Goal: Check status: Check status

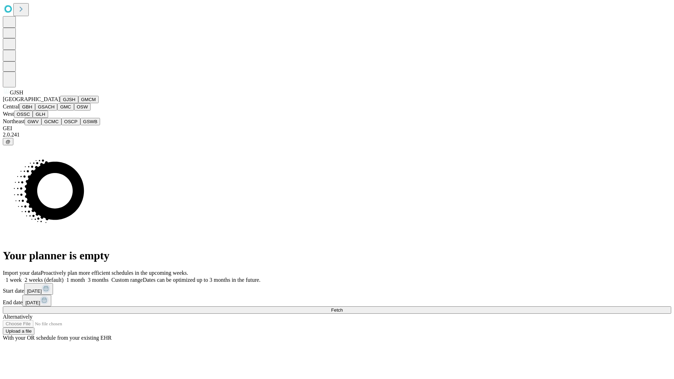
click at [60, 103] on button "GJSH" at bounding box center [69, 99] width 18 height 7
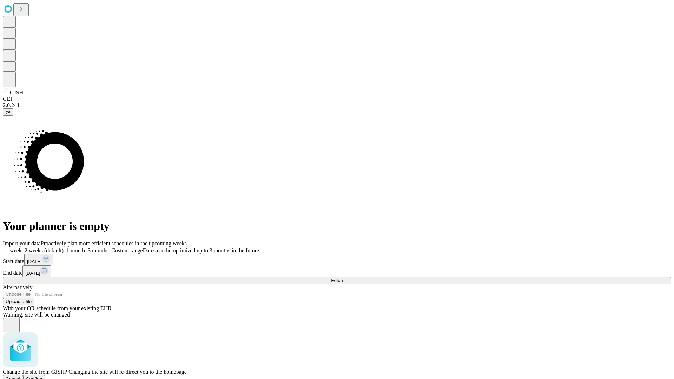
click at [42, 377] on span "Confirm" at bounding box center [34, 379] width 17 height 5
click at [22, 248] on label "1 week" at bounding box center [12, 251] width 19 height 6
click at [343, 278] on span "Fetch" at bounding box center [337, 280] width 12 height 5
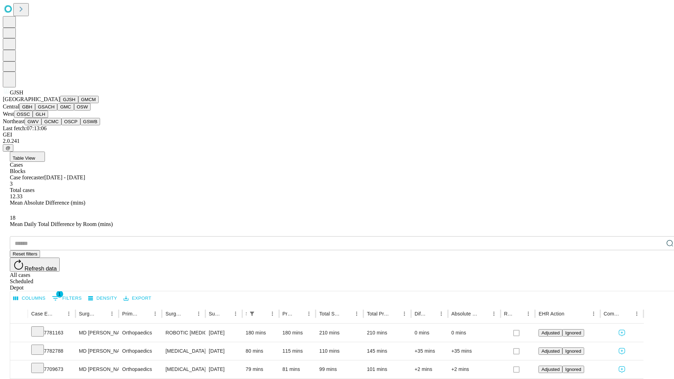
click at [78, 103] on button "GMCM" at bounding box center [88, 99] width 20 height 7
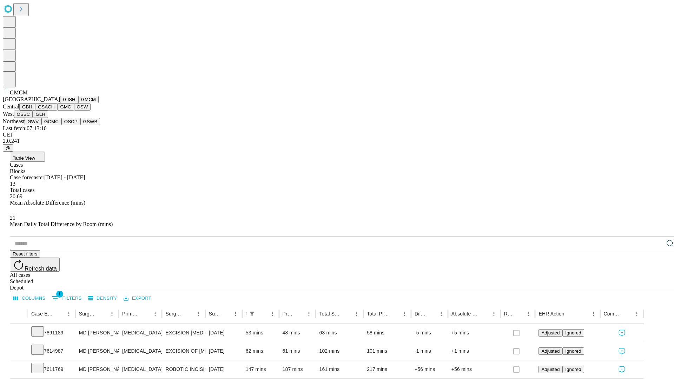
click at [35, 111] on button "GBH" at bounding box center [27, 106] width 16 height 7
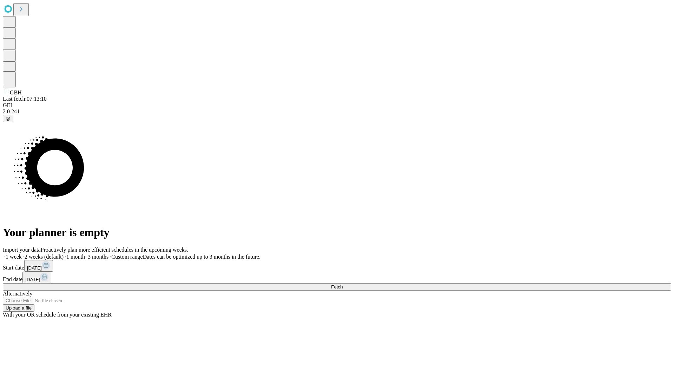
click at [22, 254] on label "1 week" at bounding box center [12, 257] width 19 height 6
click at [343, 284] on span "Fetch" at bounding box center [337, 286] width 12 height 5
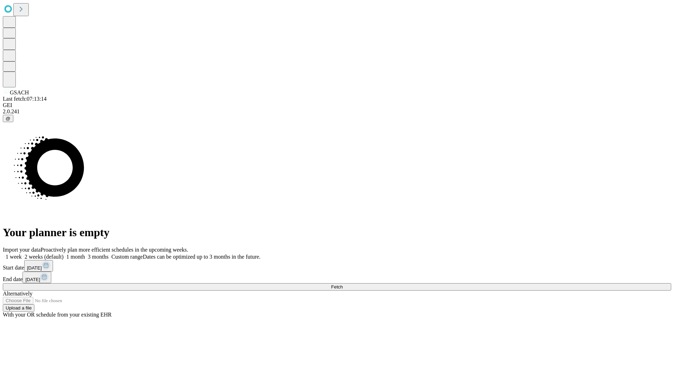
click at [22, 254] on label "1 week" at bounding box center [12, 257] width 19 height 6
click at [343, 284] on span "Fetch" at bounding box center [337, 286] width 12 height 5
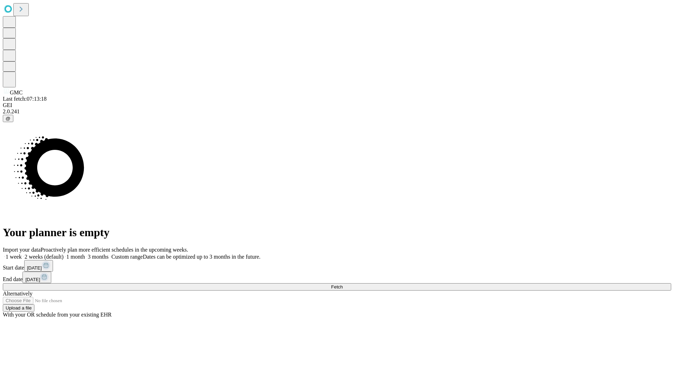
click at [22, 254] on label "1 week" at bounding box center [12, 257] width 19 height 6
click at [343, 284] on span "Fetch" at bounding box center [337, 286] width 12 height 5
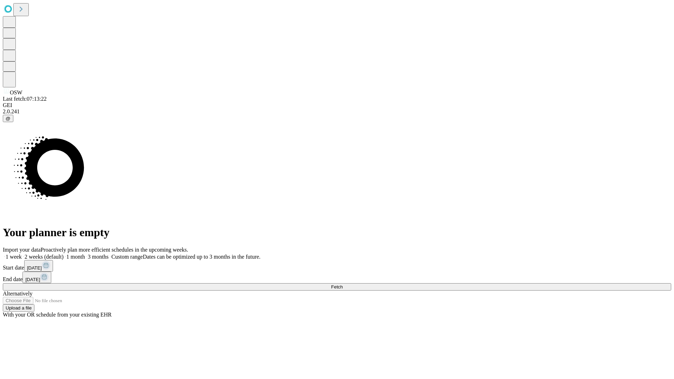
click at [22, 254] on label "1 week" at bounding box center [12, 257] width 19 height 6
click at [343, 284] on span "Fetch" at bounding box center [337, 286] width 12 height 5
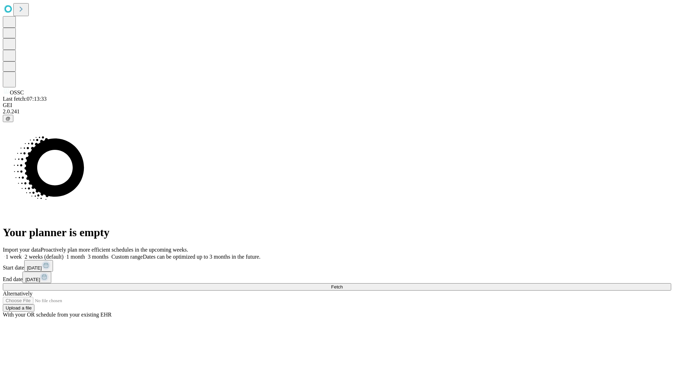
click at [22, 254] on label "1 week" at bounding box center [12, 257] width 19 height 6
click at [343, 284] on span "Fetch" at bounding box center [337, 286] width 12 height 5
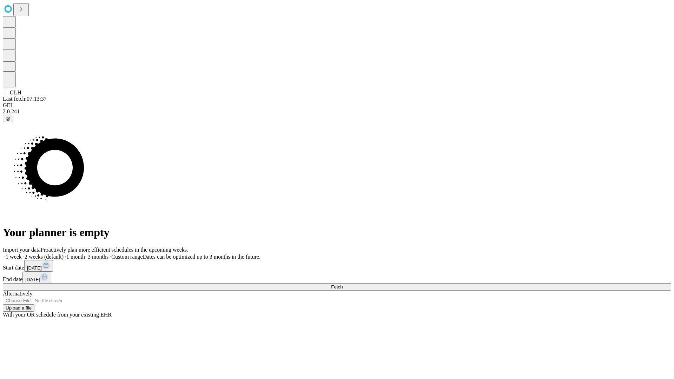
click at [22, 254] on label "1 week" at bounding box center [12, 257] width 19 height 6
click at [343, 284] on span "Fetch" at bounding box center [337, 286] width 12 height 5
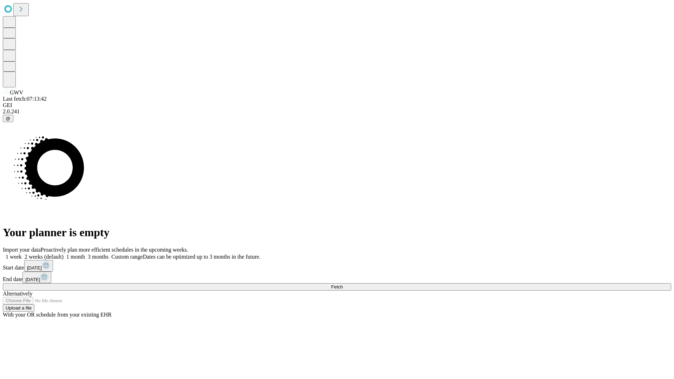
click at [22, 254] on label "1 week" at bounding box center [12, 257] width 19 height 6
click at [343, 284] on span "Fetch" at bounding box center [337, 286] width 12 height 5
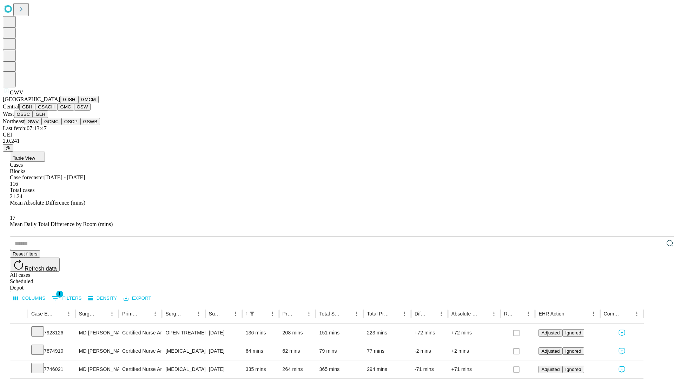
click at [54, 125] on button "GCMC" at bounding box center [51, 121] width 20 height 7
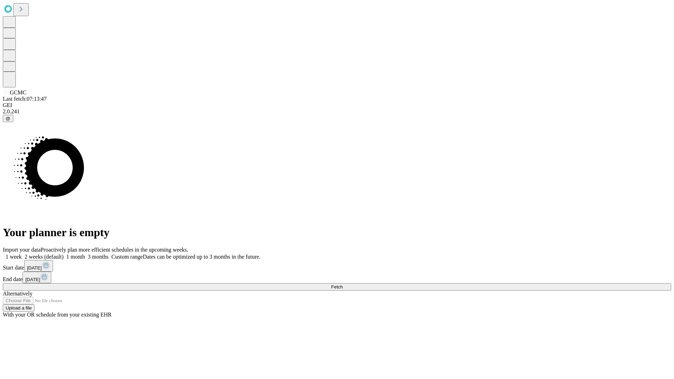
click at [343, 284] on span "Fetch" at bounding box center [337, 286] width 12 height 5
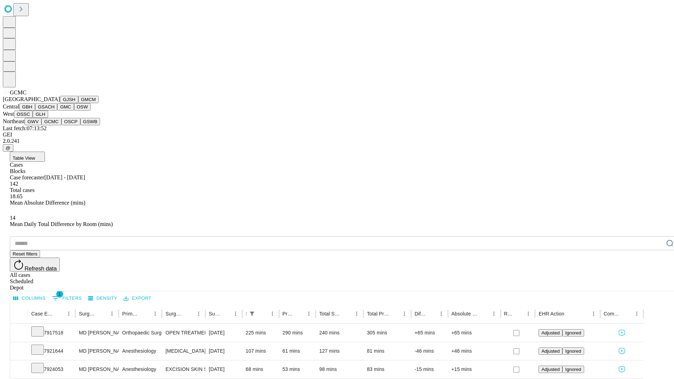
click at [61, 125] on button "OSCP" at bounding box center [70, 121] width 19 height 7
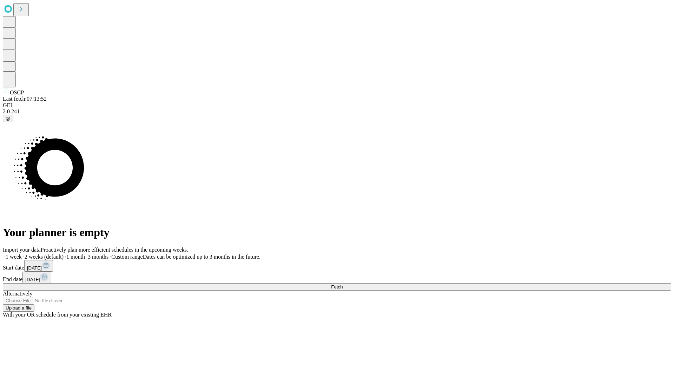
click at [22, 254] on label "1 week" at bounding box center [12, 257] width 19 height 6
click at [343, 284] on span "Fetch" at bounding box center [337, 286] width 12 height 5
